Goal: Task Accomplishment & Management: Complete application form

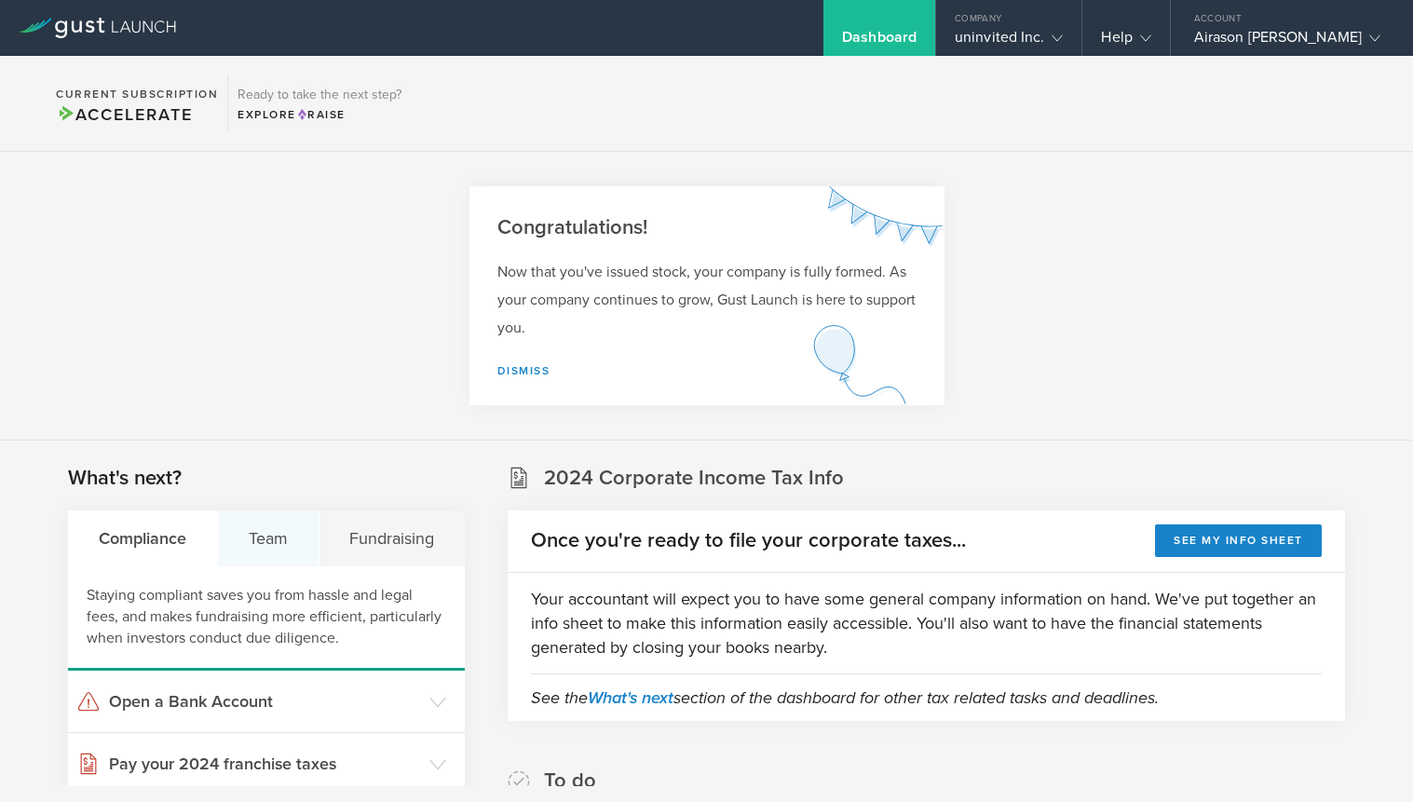
click at [277, 558] on div "Team" at bounding box center [269, 538] width 102 height 56
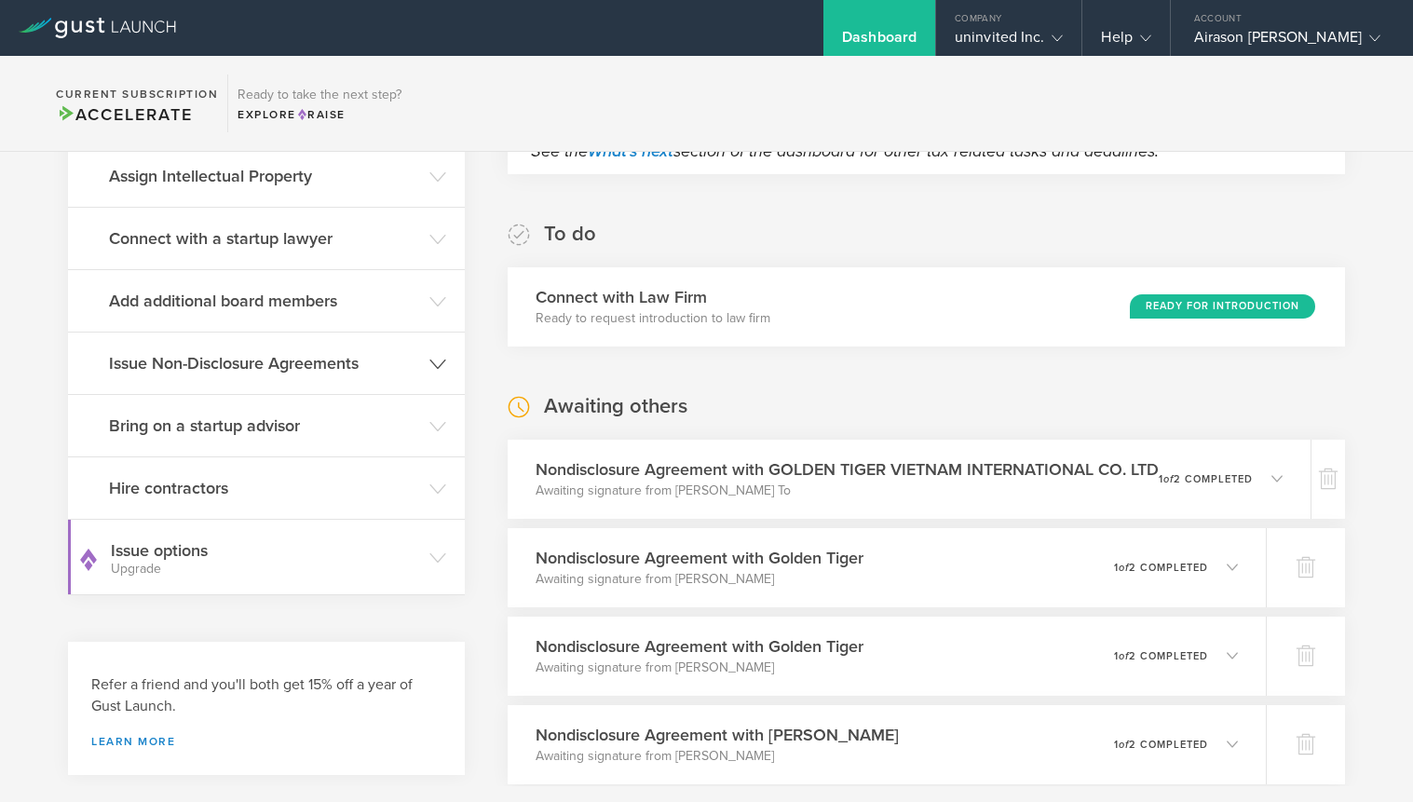
scroll to position [548, 0]
click at [436, 355] on icon at bounding box center [437, 363] width 17 height 17
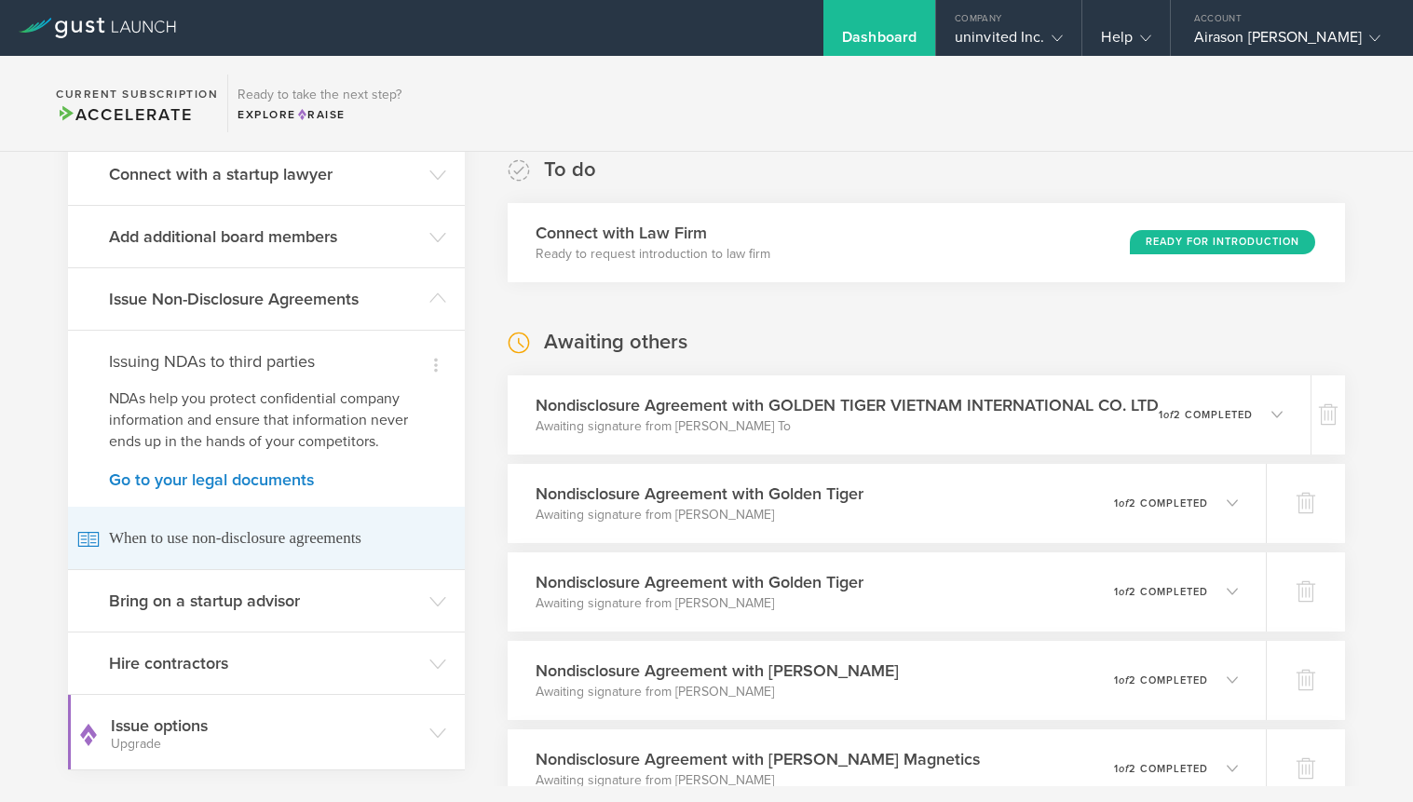
scroll to position [632, 0]
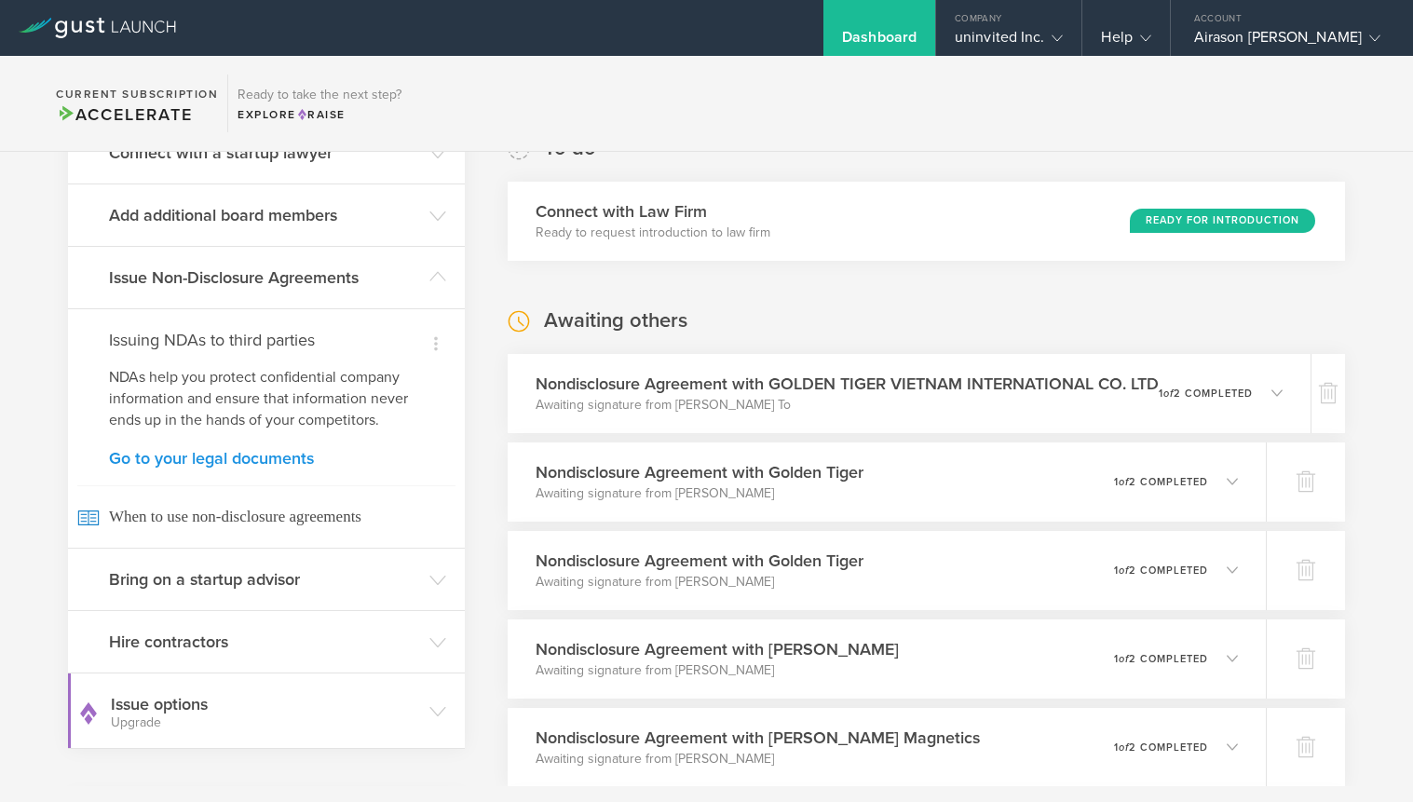
click at [264, 450] on link "Go to your legal documents" at bounding box center [266, 458] width 315 height 17
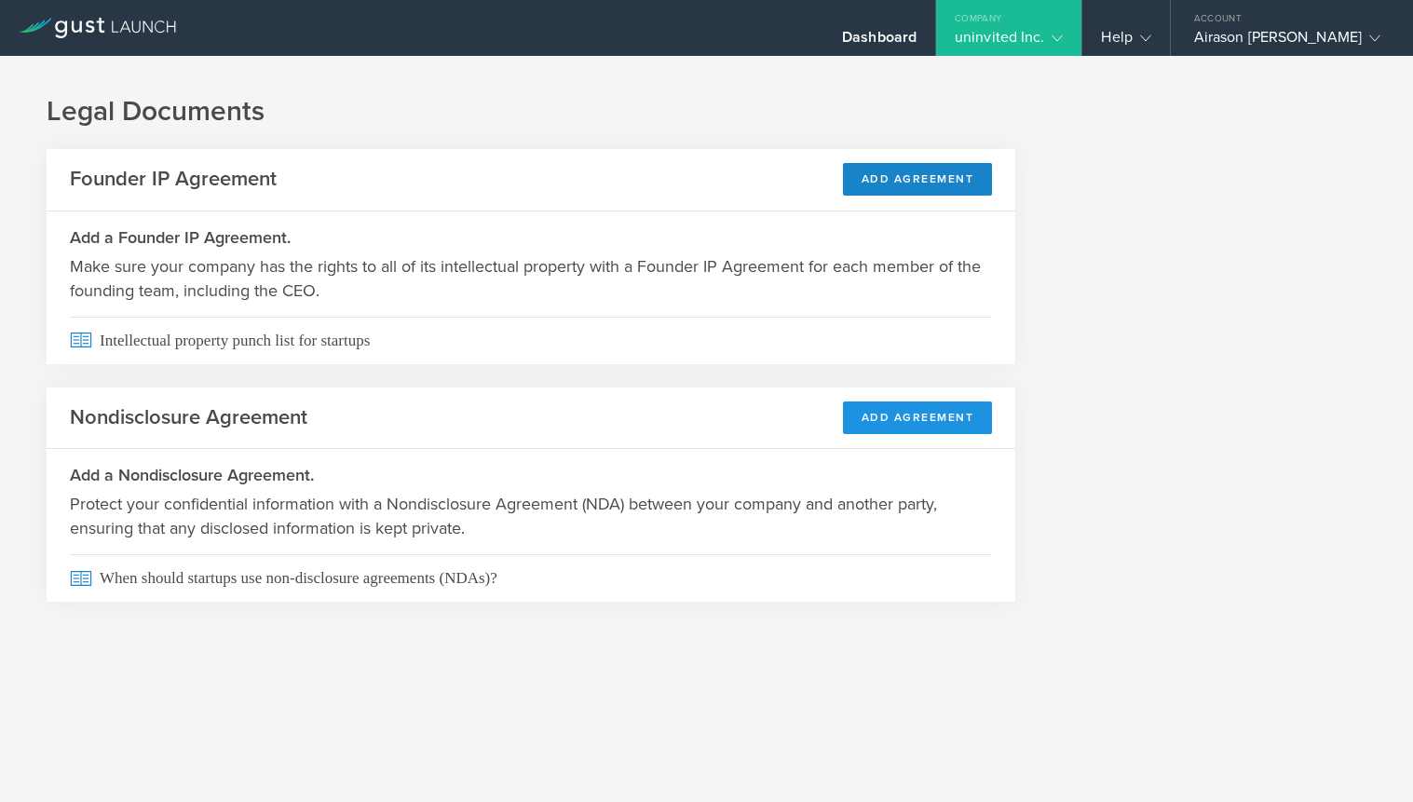
click at [913, 418] on button "Add Agreement" at bounding box center [918, 417] width 150 height 33
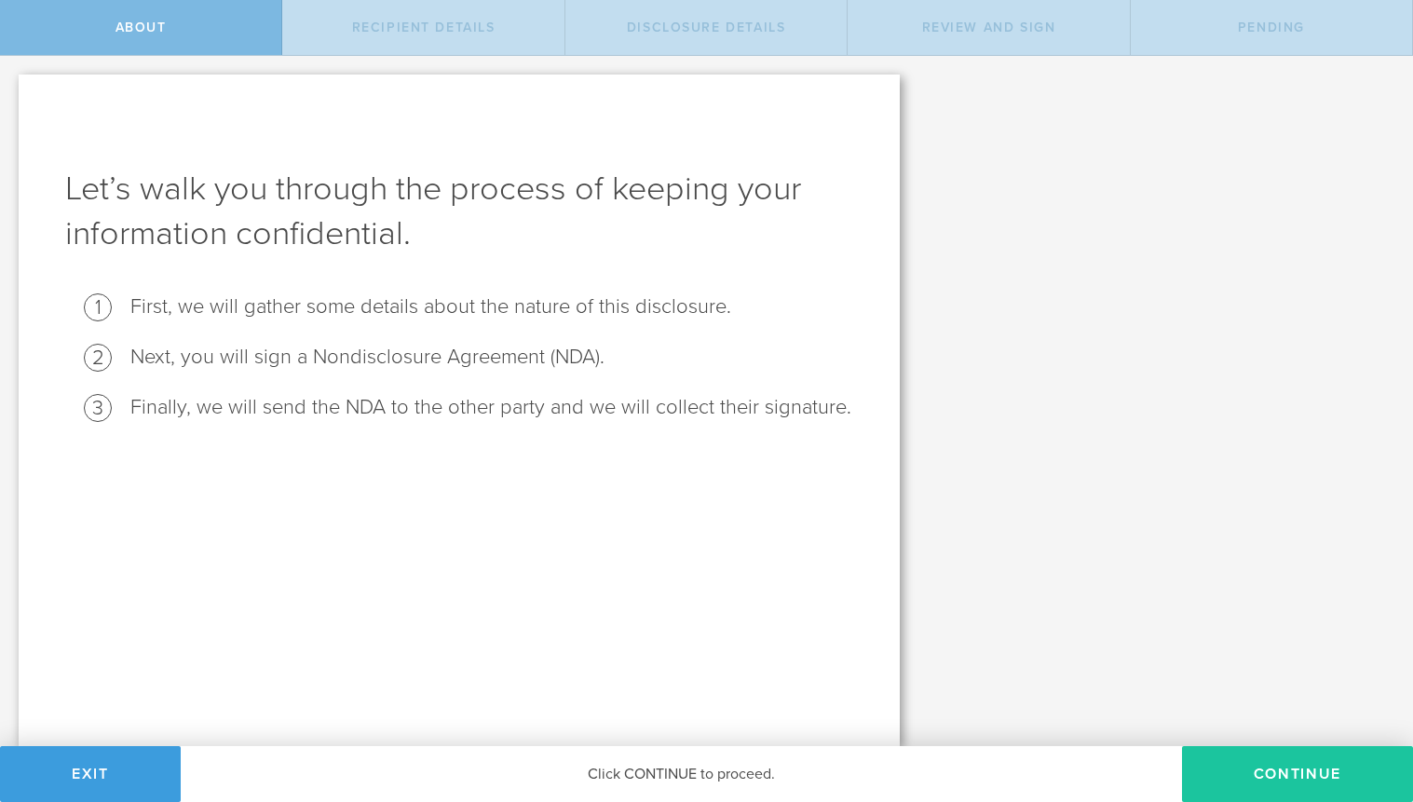
click at [1281, 773] on button "Continue" at bounding box center [1297, 774] width 231 height 56
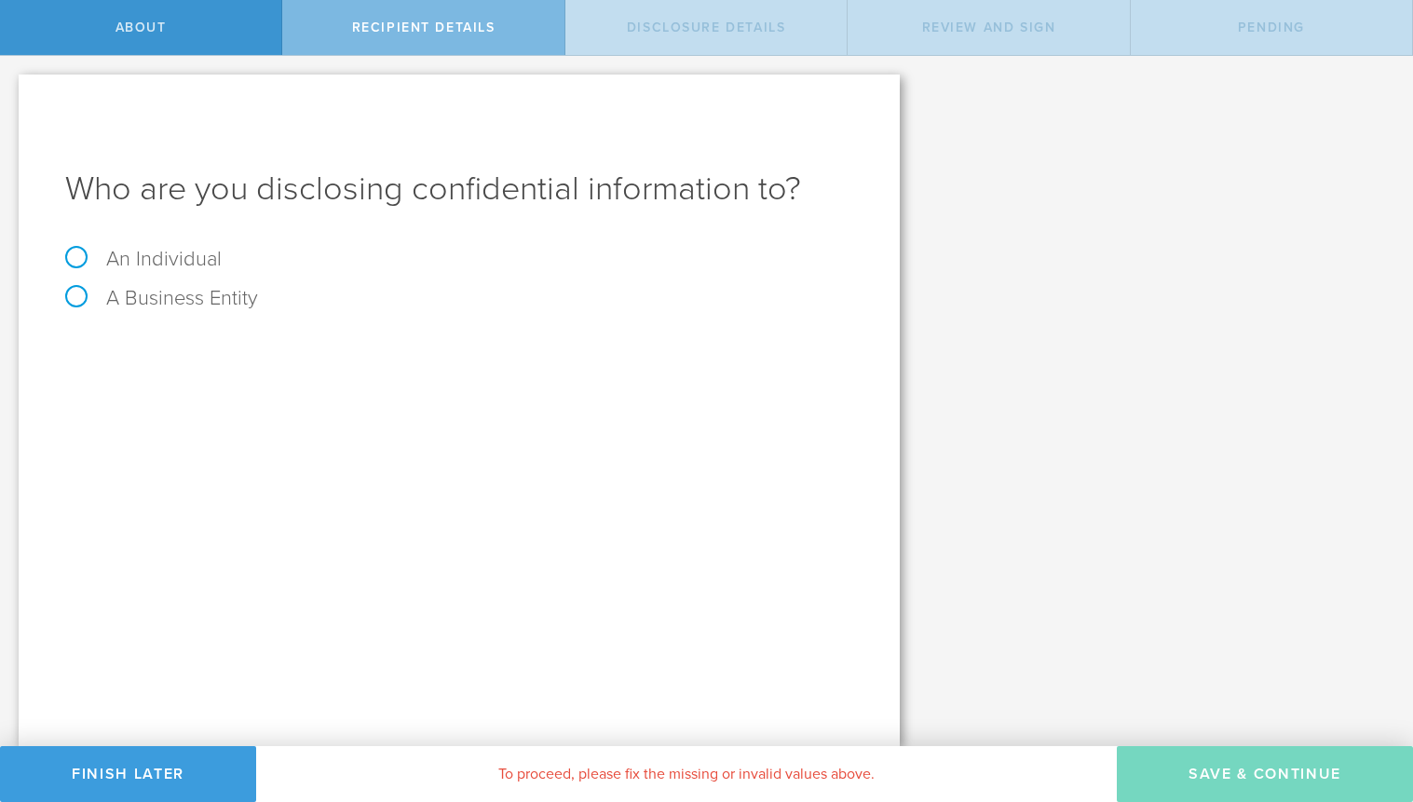
click at [73, 253] on label "An Individual" at bounding box center [143, 259] width 156 height 24
click at [12, 86] on input "An Individual" at bounding box center [6, 71] width 12 height 30
radio input "true"
click at [603, 350] on input "text" at bounding box center [529, 350] width 648 height 28
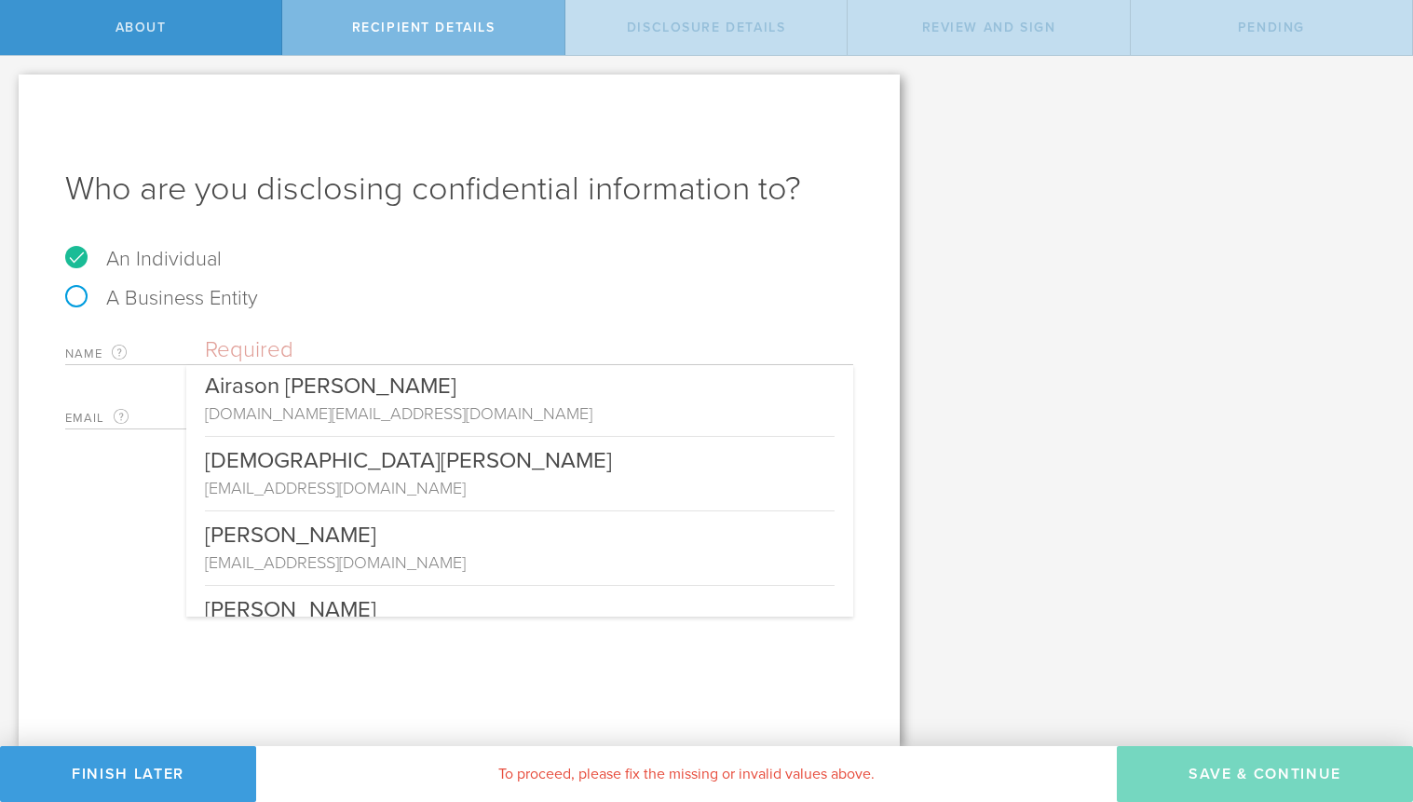
scroll to position [80, 0]
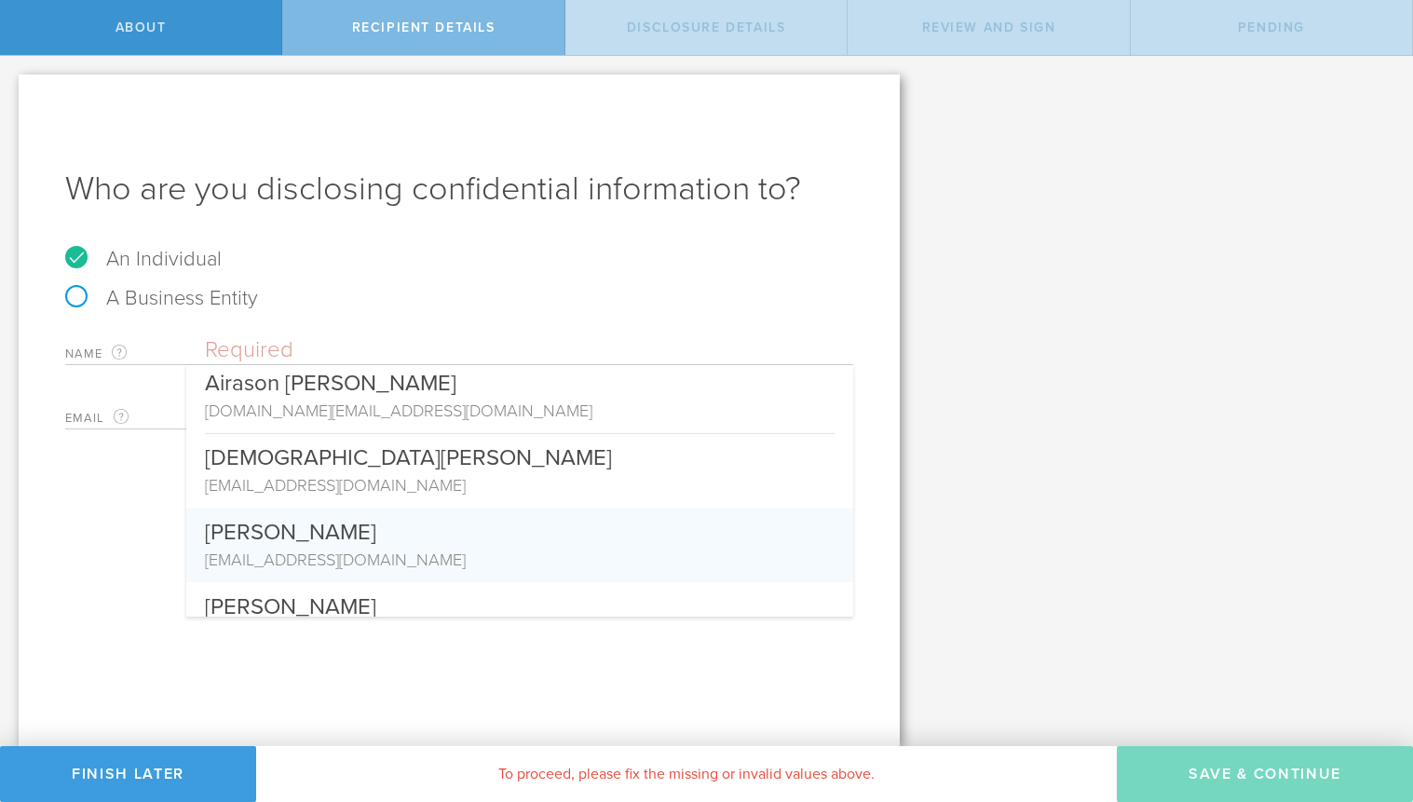
click at [512, 538] on div "[PERSON_NAME]" at bounding box center [520, 528] width 630 height 40
type input "[PERSON_NAME]"
type input "[EMAIL_ADDRESS][DOMAIN_NAME]"
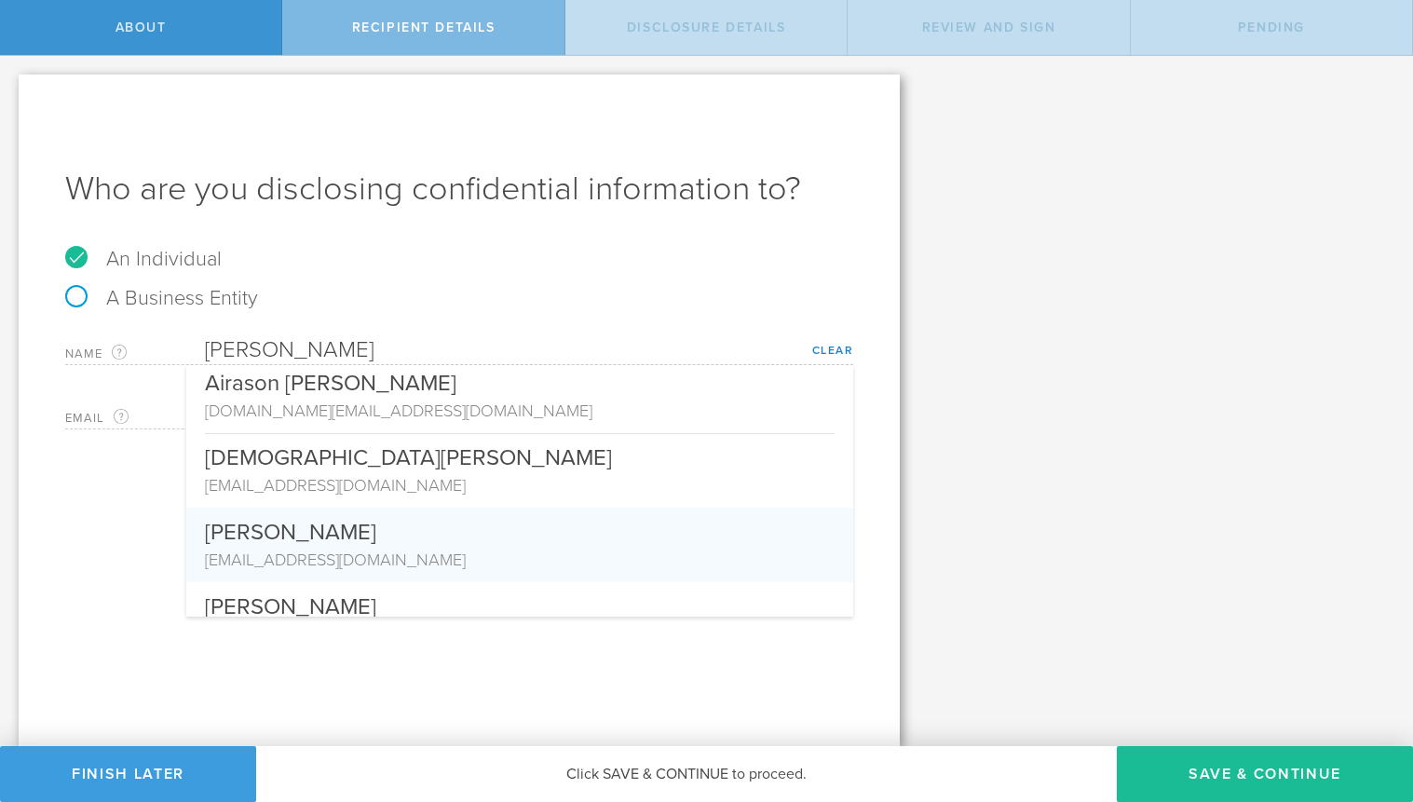
scroll to position [0, 0]
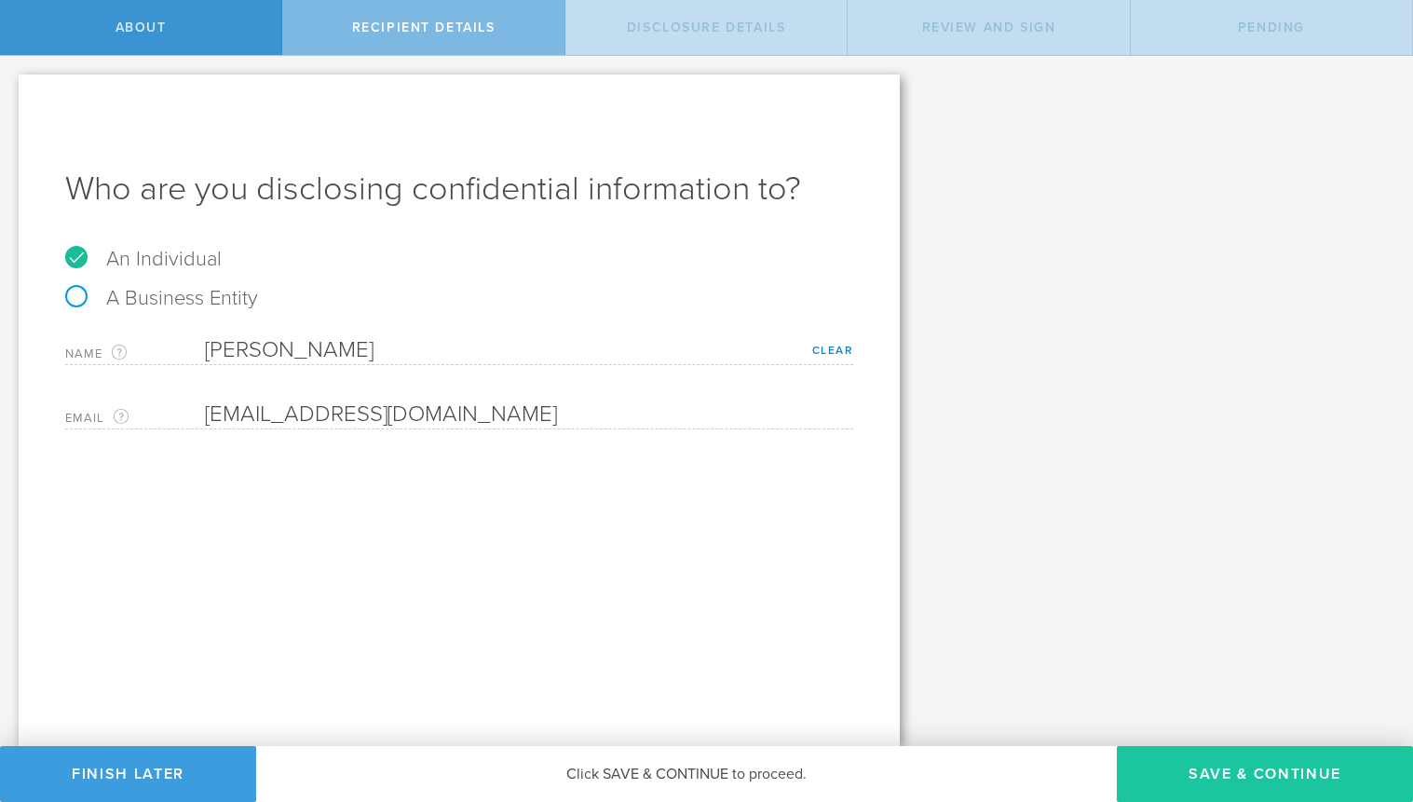
click at [1202, 771] on button "Save & Continue" at bounding box center [1265, 774] width 296 height 56
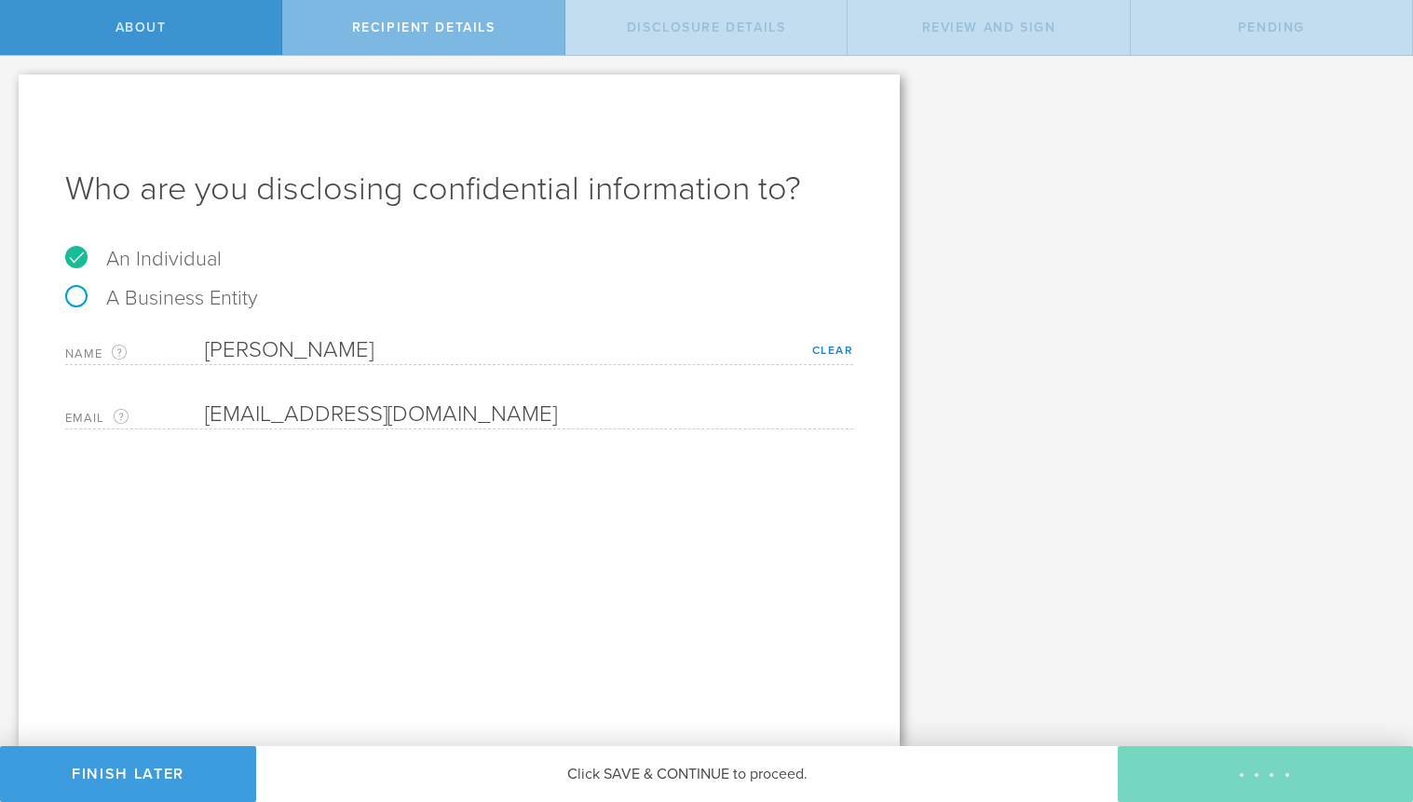
select select "string:5 years"
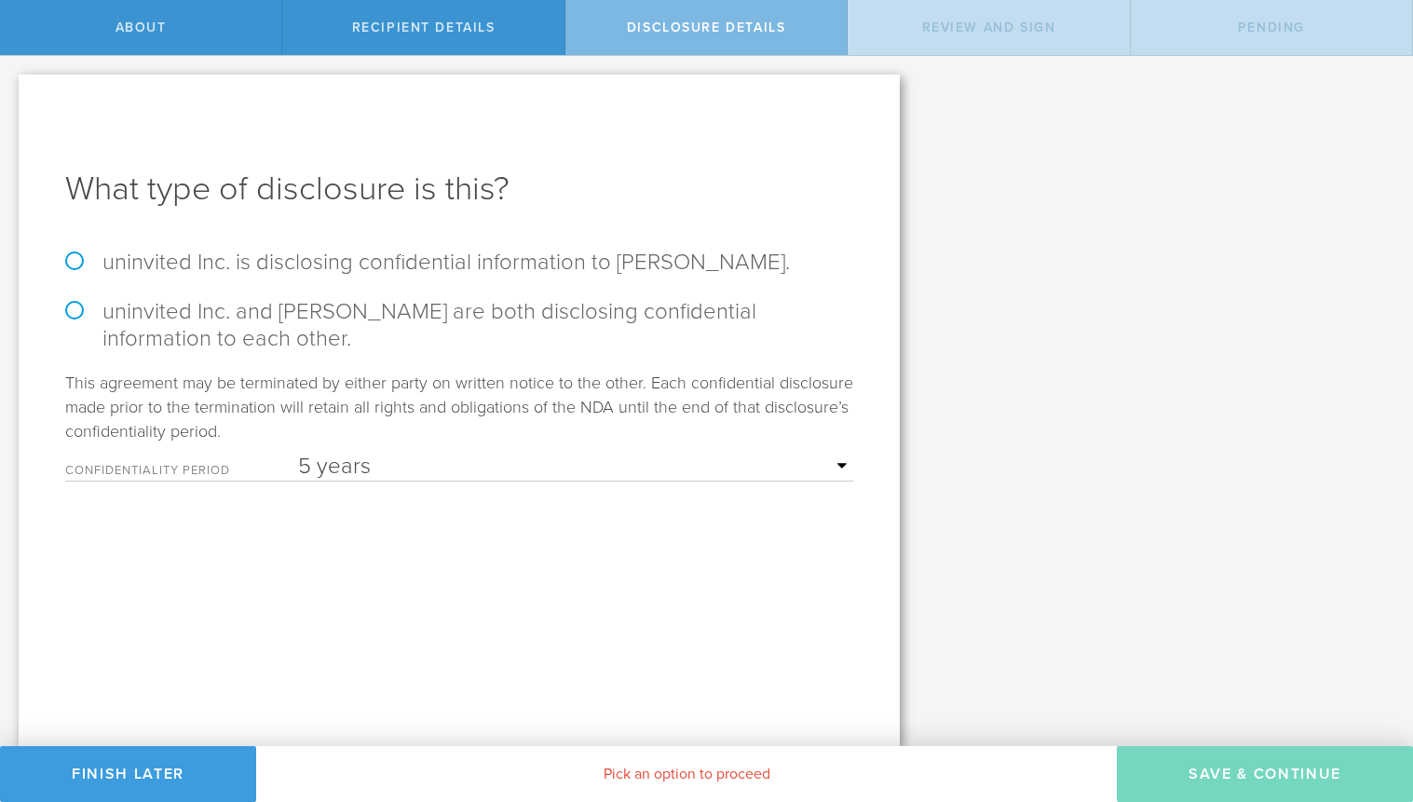
click at [117, 265] on label "uninvited Inc. is disclosing confidential information to [PERSON_NAME]." at bounding box center [459, 262] width 788 height 27
click at [12, 95] on input "uninvited Inc. is disclosing confidential information to [PERSON_NAME]." at bounding box center [6, 75] width 12 height 39
radio input "true"
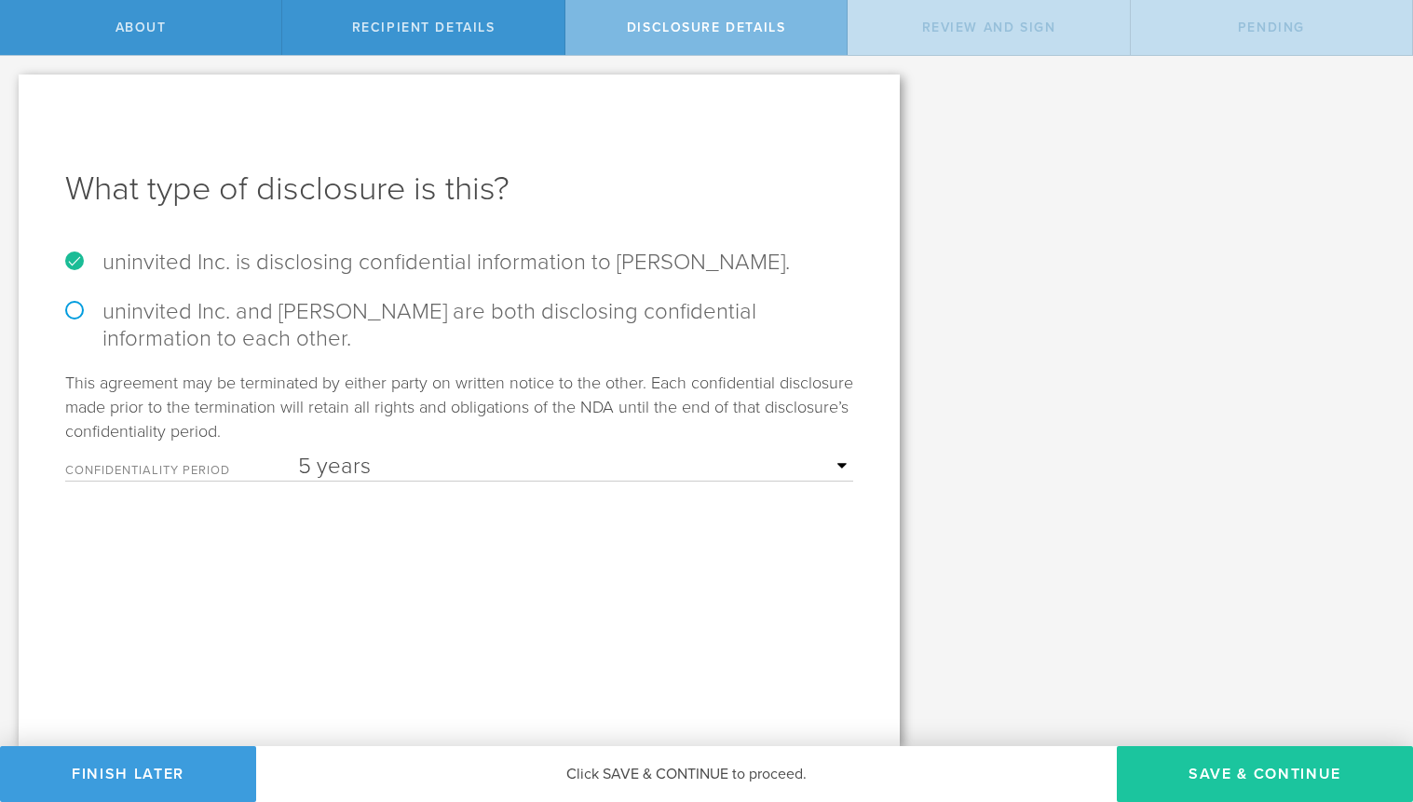
click at [1188, 772] on button "Save & Continue" at bounding box center [1265, 774] width 296 height 56
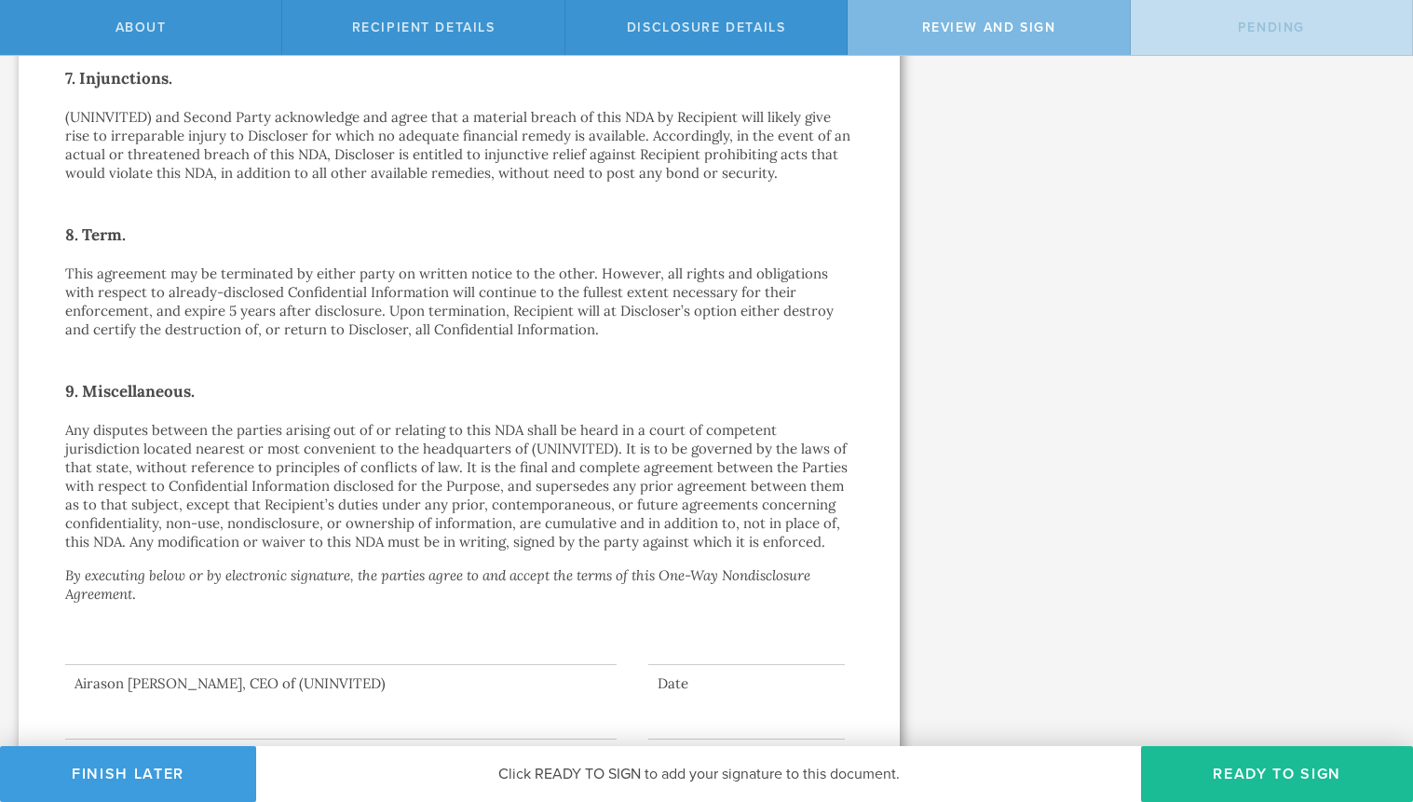
scroll to position [1414, 0]
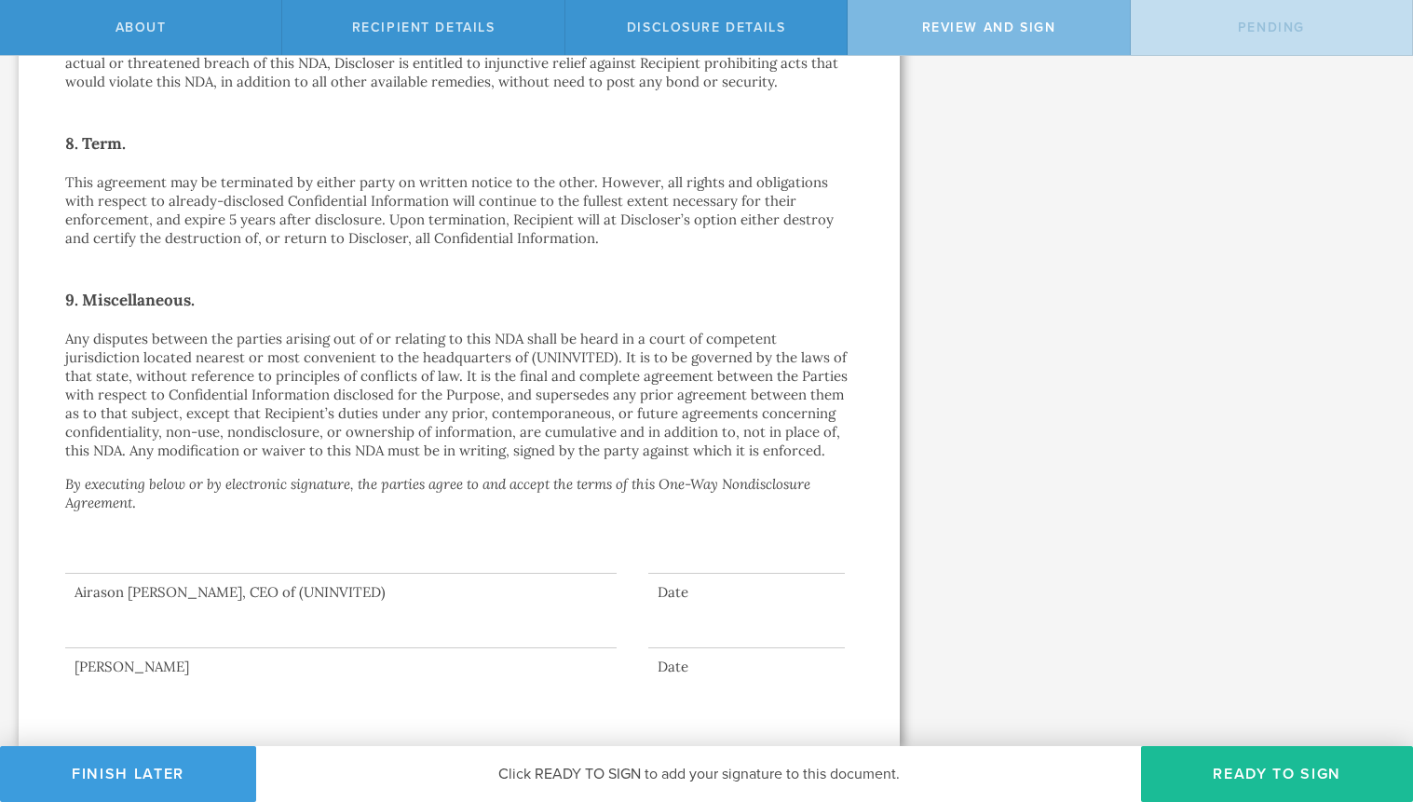
click at [386, 576] on div at bounding box center [340, 611] width 551 height 75
click at [1242, 774] on button "Ready to Sign" at bounding box center [1277, 774] width 272 height 56
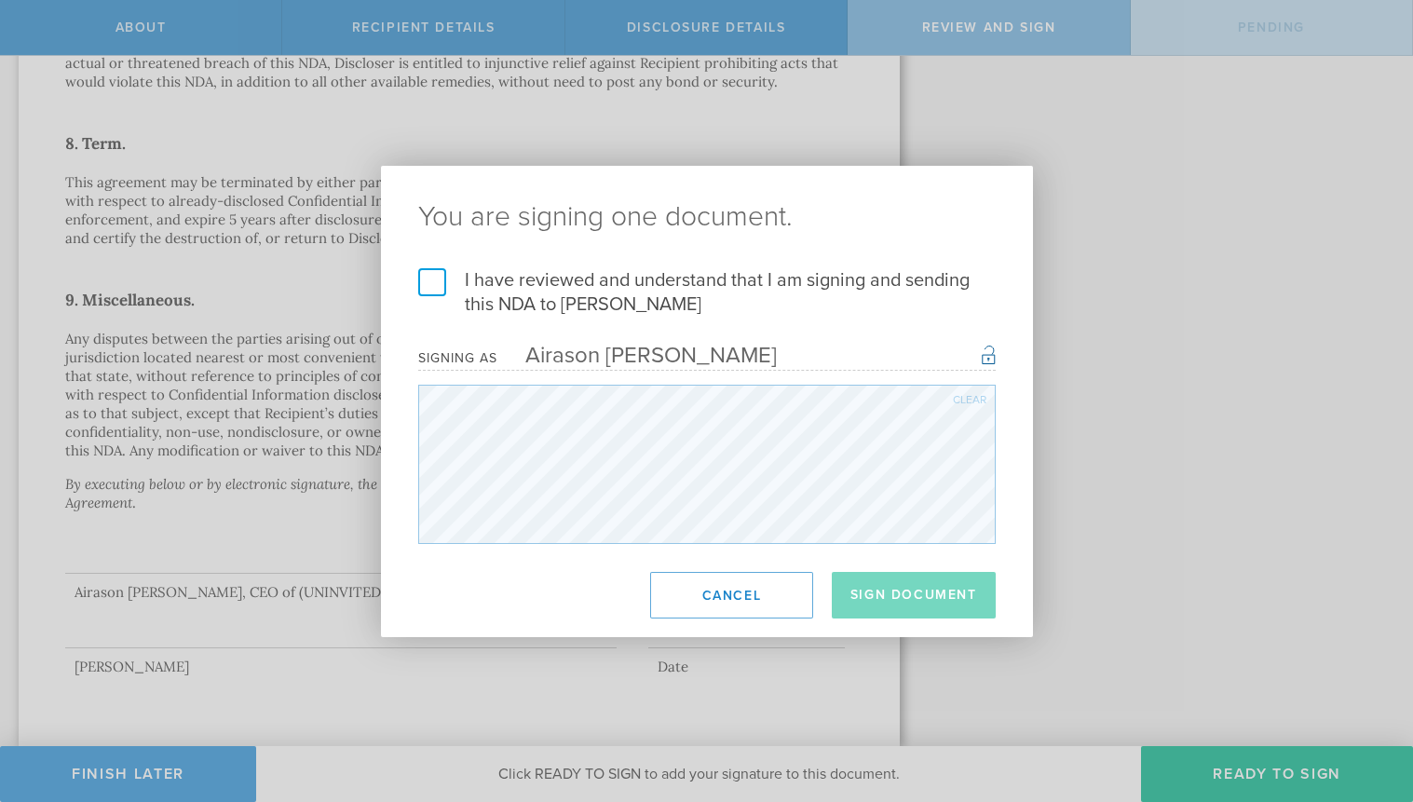
click at [428, 268] on label "I have reviewed and understand that I am signing and sending this NDA to [PERSO…" at bounding box center [706, 292] width 577 height 48
click at [0, 0] on input "I have reviewed and understand that I am signing and sending this NDA to [PERSO…" at bounding box center [0, 0] width 0 height 0
click at [904, 595] on button "Sign Document" at bounding box center [914, 595] width 164 height 47
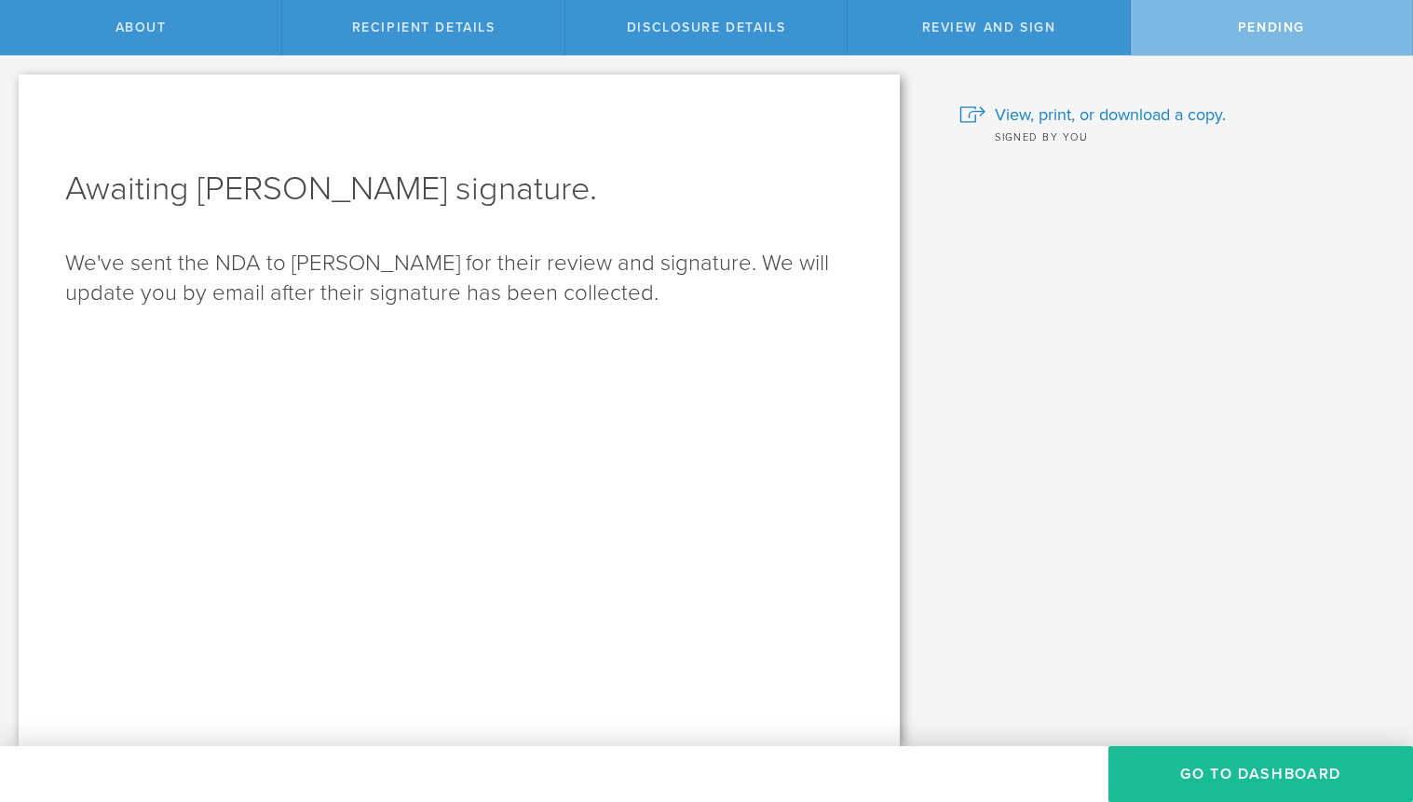
scroll to position [0, 0]
click at [157, 36] on div "About" at bounding box center [141, 27] width 282 height 55
click at [151, 35] on div "About" at bounding box center [141, 27] width 282 height 55
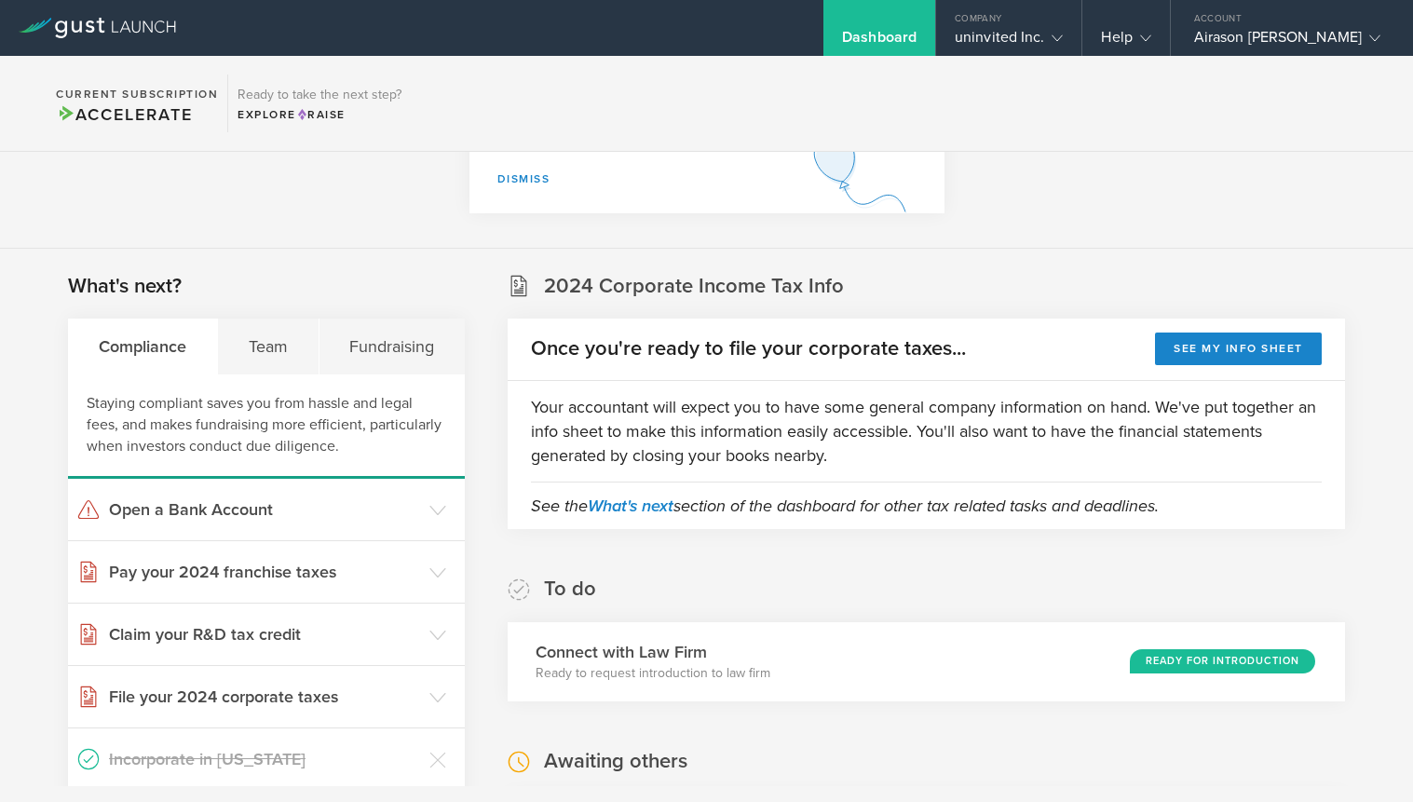
scroll to position [273, 0]
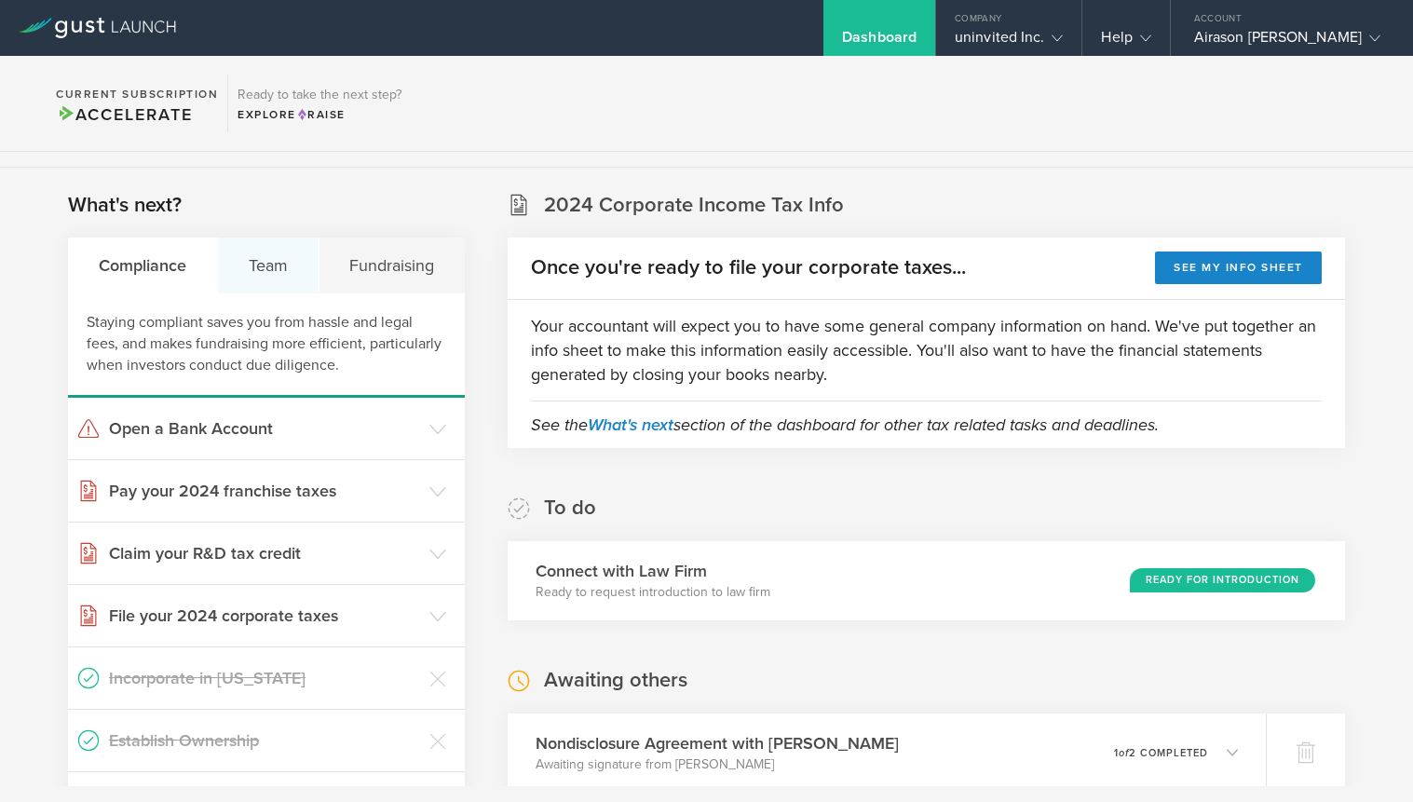
click at [263, 272] on div "Team" at bounding box center [269, 265] width 102 height 56
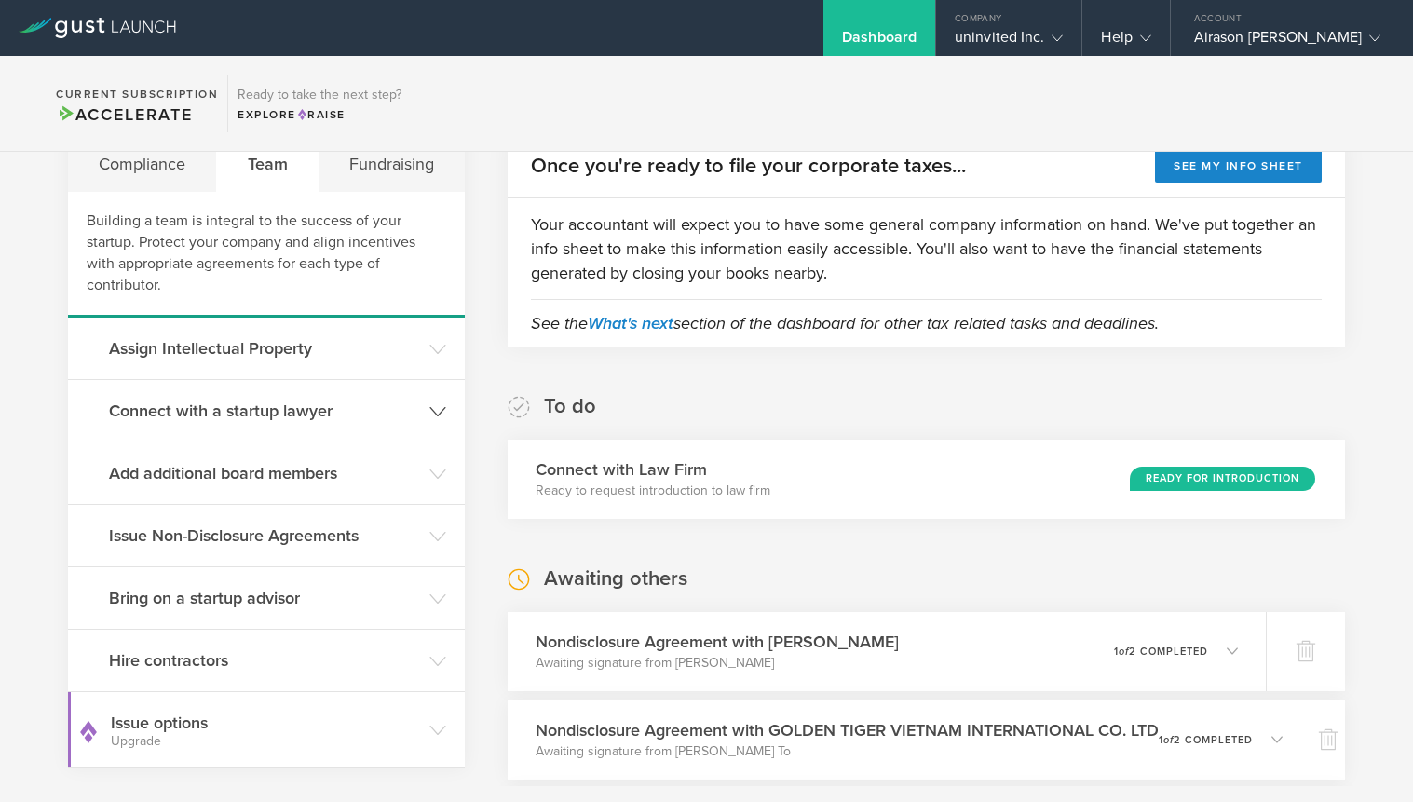
scroll to position [376, 0]
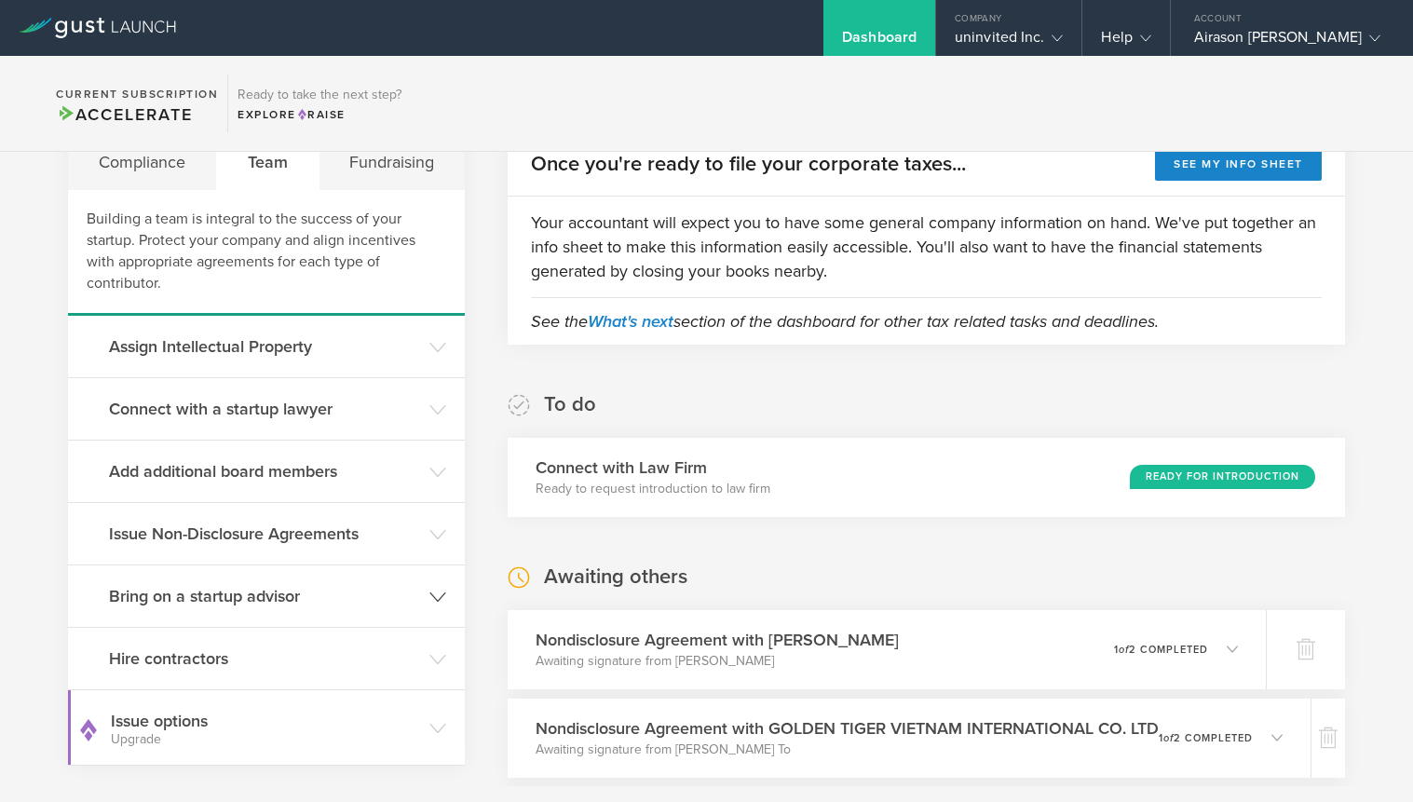
click at [274, 584] on h3 "Bring on a startup advisor" at bounding box center [264, 596] width 311 height 24
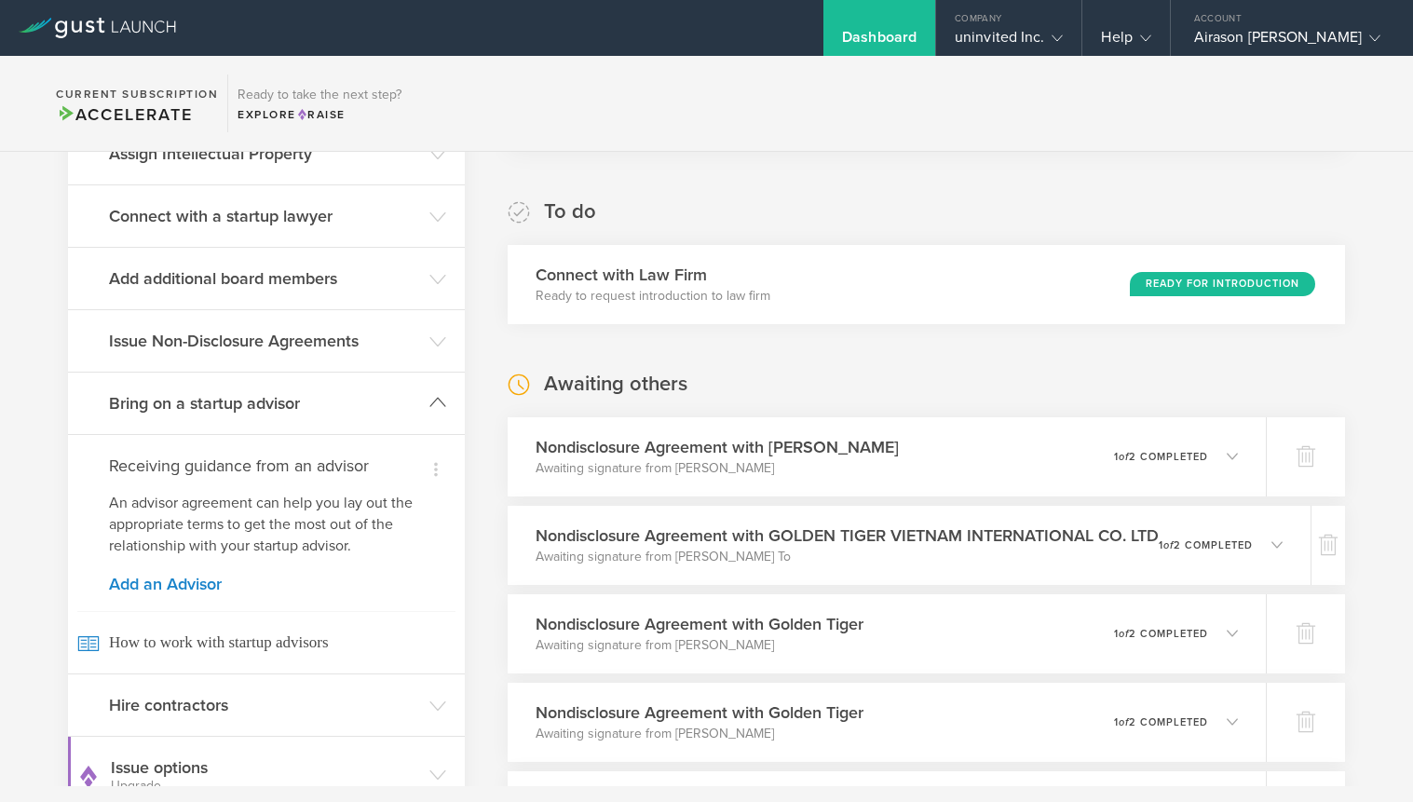
scroll to position [594, 0]
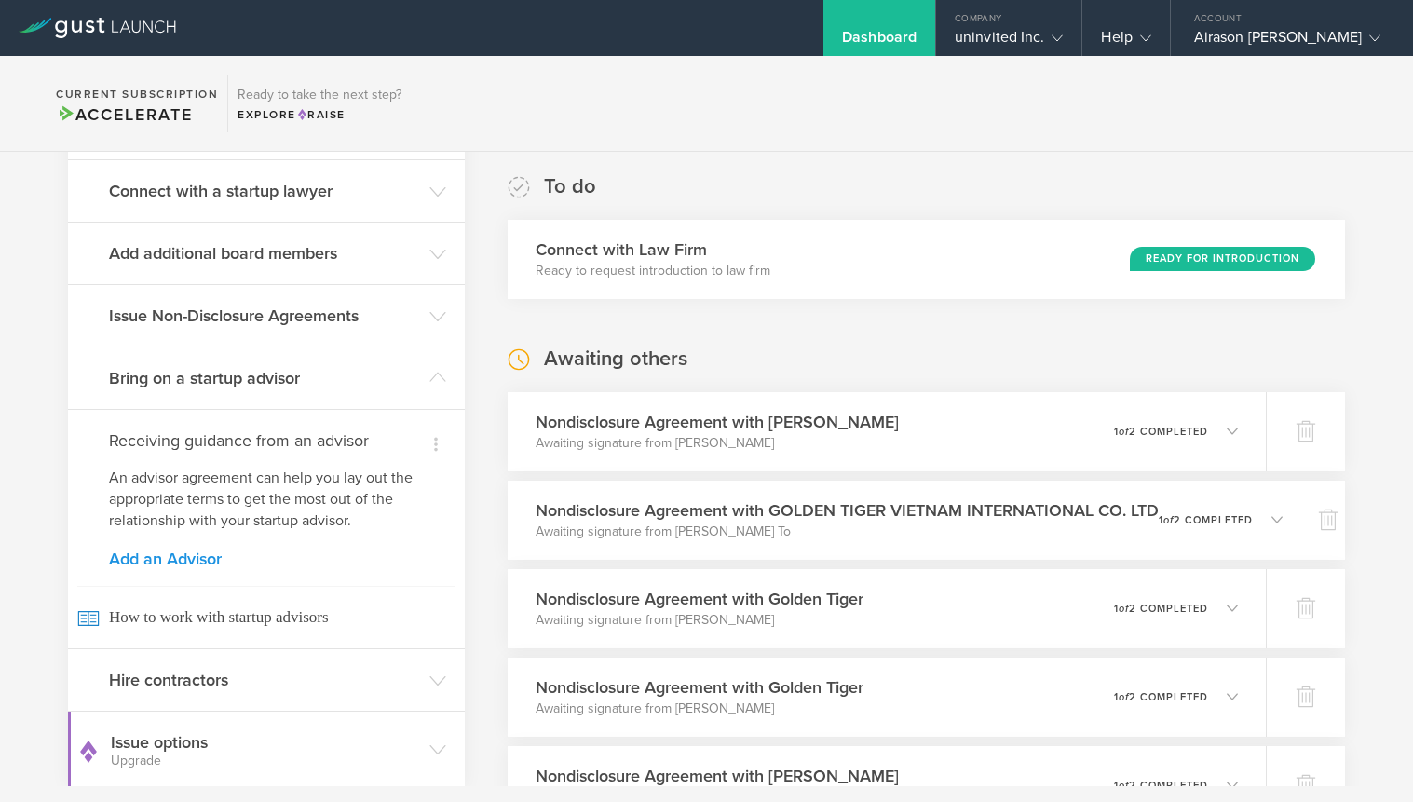
click at [188, 550] on link "Add an Advisor" at bounding box center [266, 558] width 315 height 17
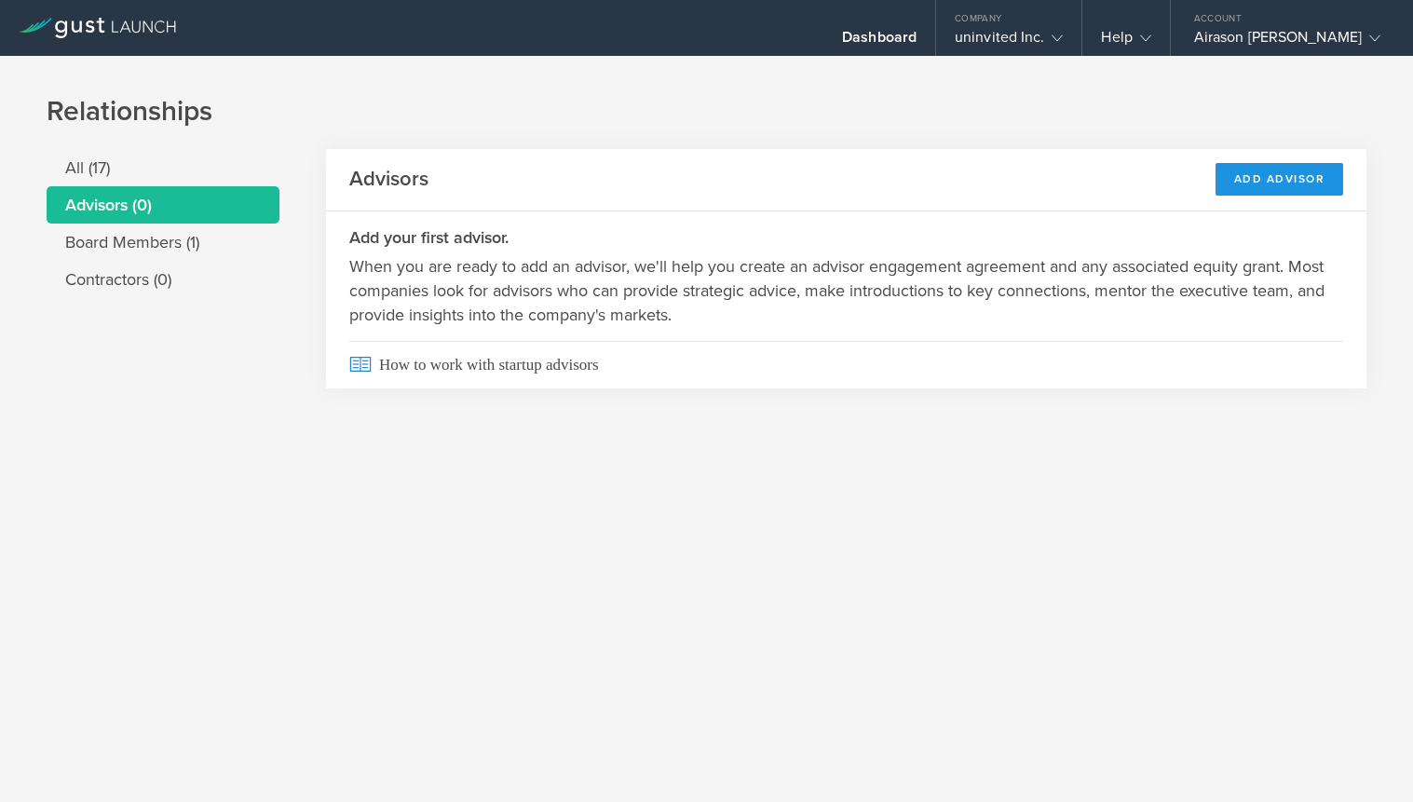
click at [1305, 175] on div "Add Advisor" at bounding box center [1279, 179] width 129 height 33
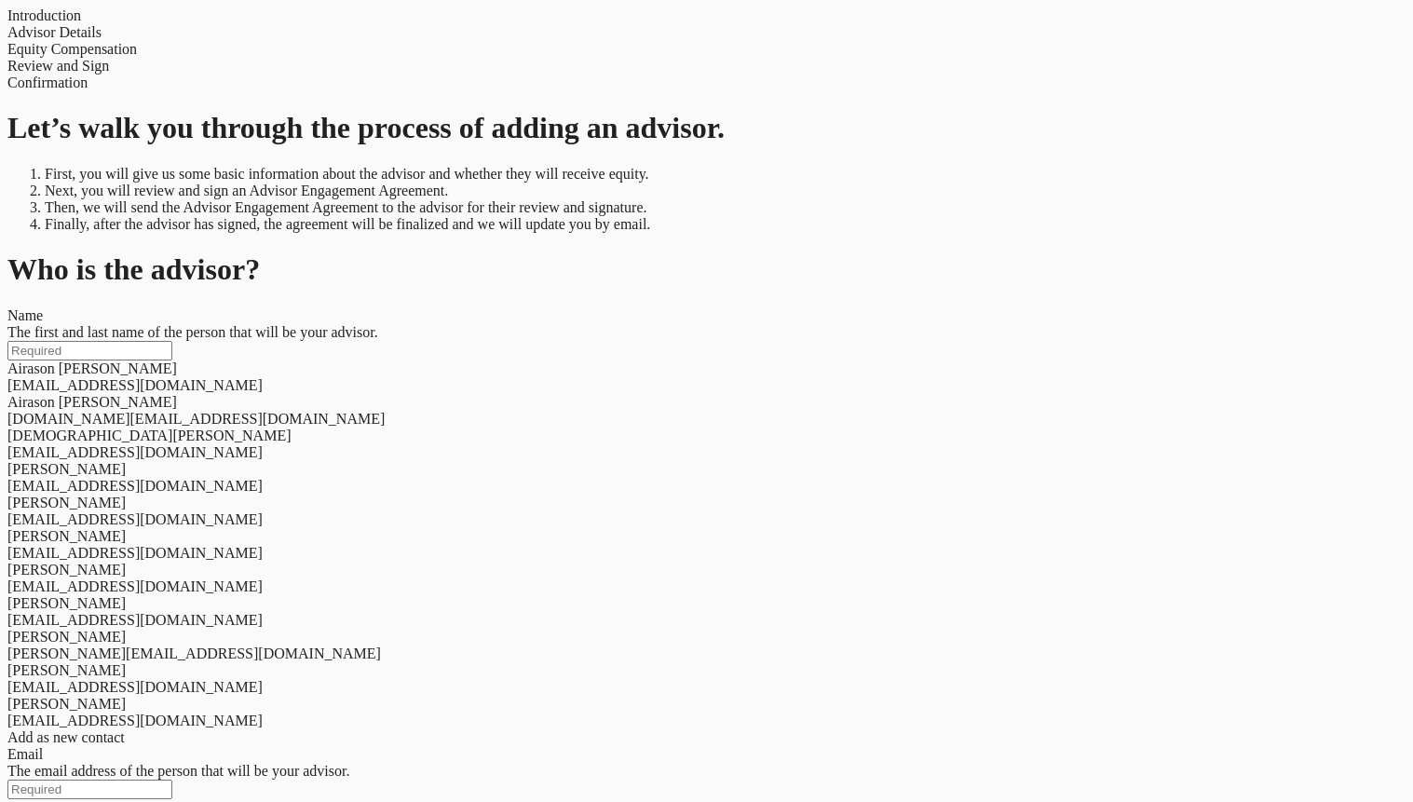
click at [172, 341] on input "text" at bounding box center [89, 351] width 165 height 20
click at [359, 461] on div "[PERSON_NAME]" at bounding box center [706, 469] width 1398 height 17
type input "[PERSON_NAME]"
type input "[EMAIL_ADDRESS][DOMAIN_NAME]"
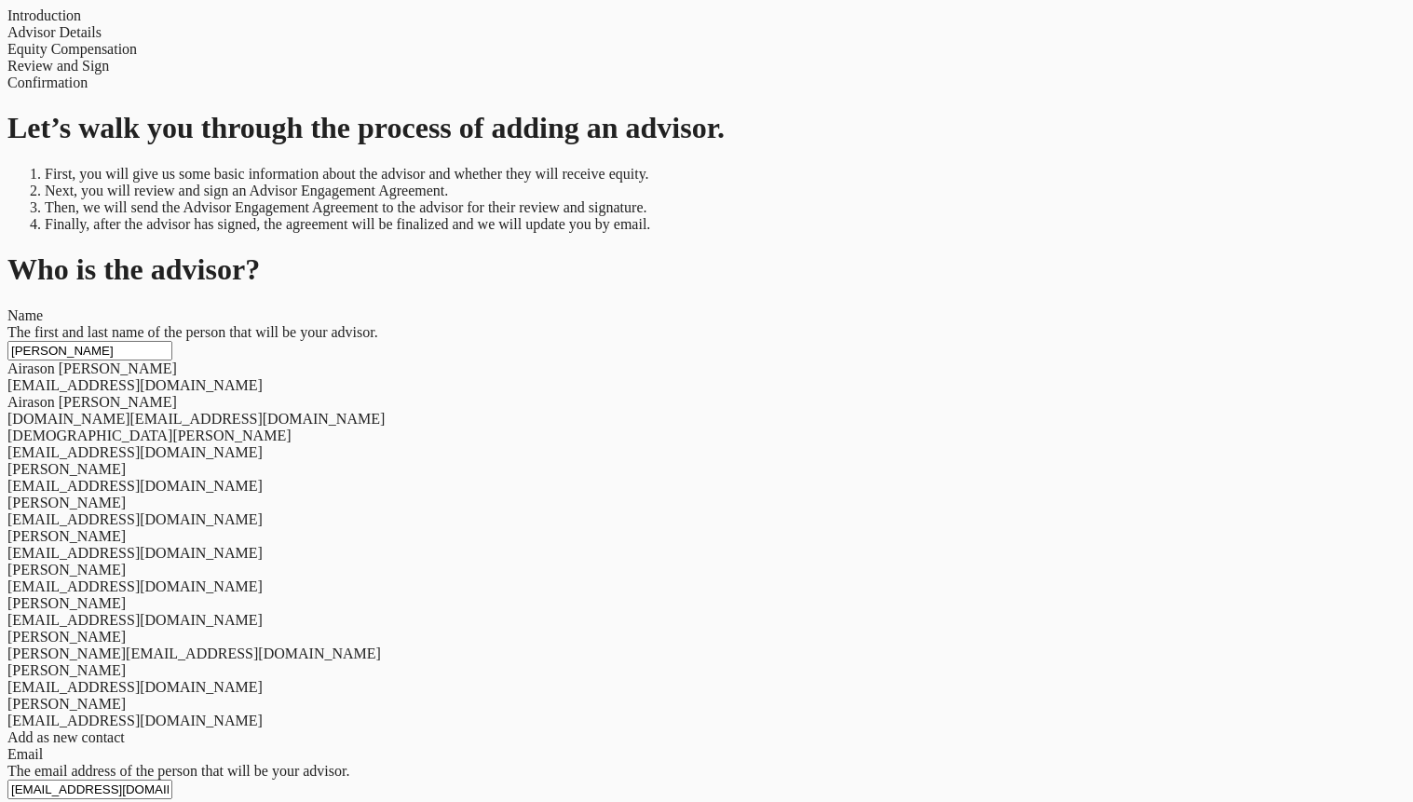
scroll to position [0, 0]
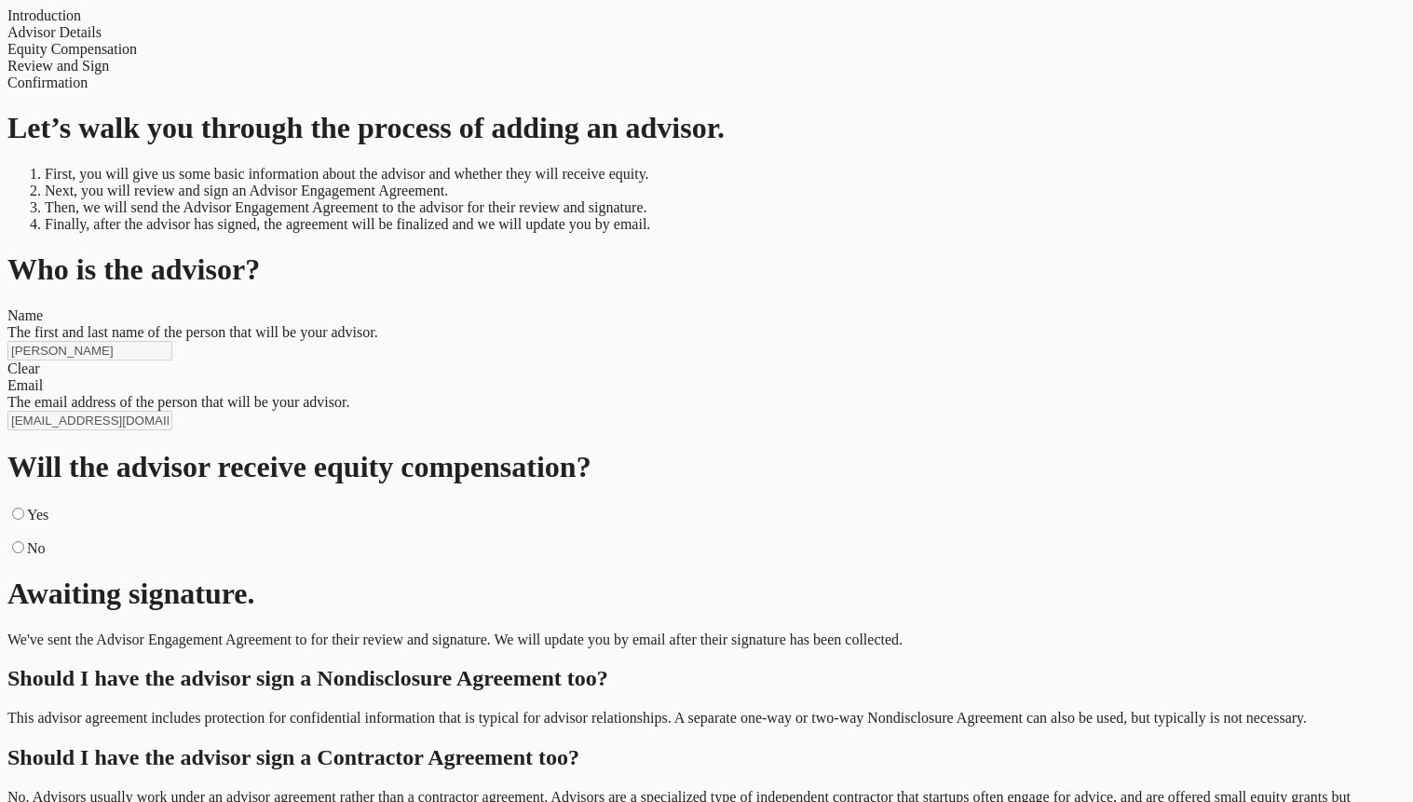
click at [48, 507] on label "Yes" at bounding box center [37, 515] width 21 height 16
click at [24, 508] on input "Yes" at bounding box center [18, 514] width 12 height 12
radio input "true"
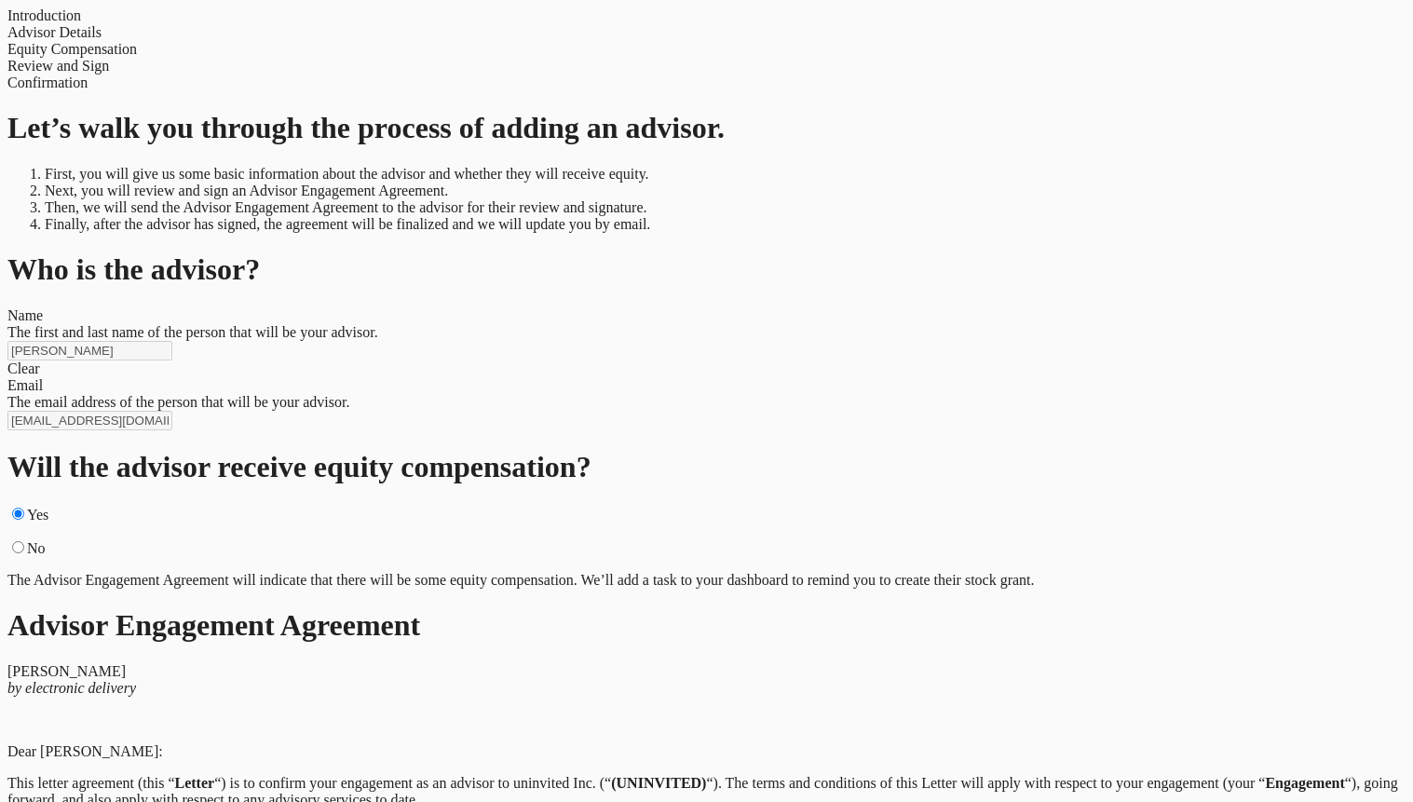
scroll to position [3093, 0]
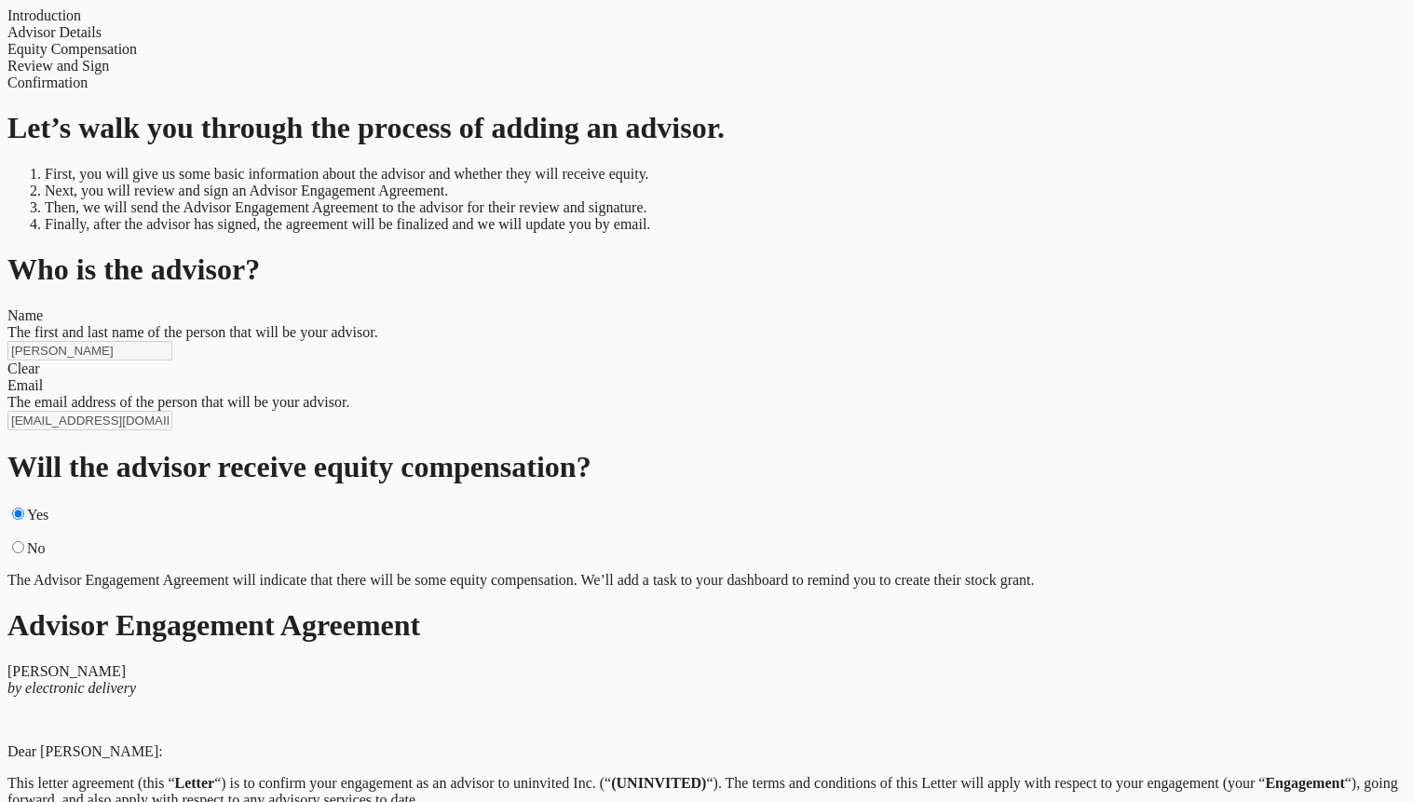
scroll to position [0, 0]
